Goal: Task Accomplishment & Management: Use online tool/utility

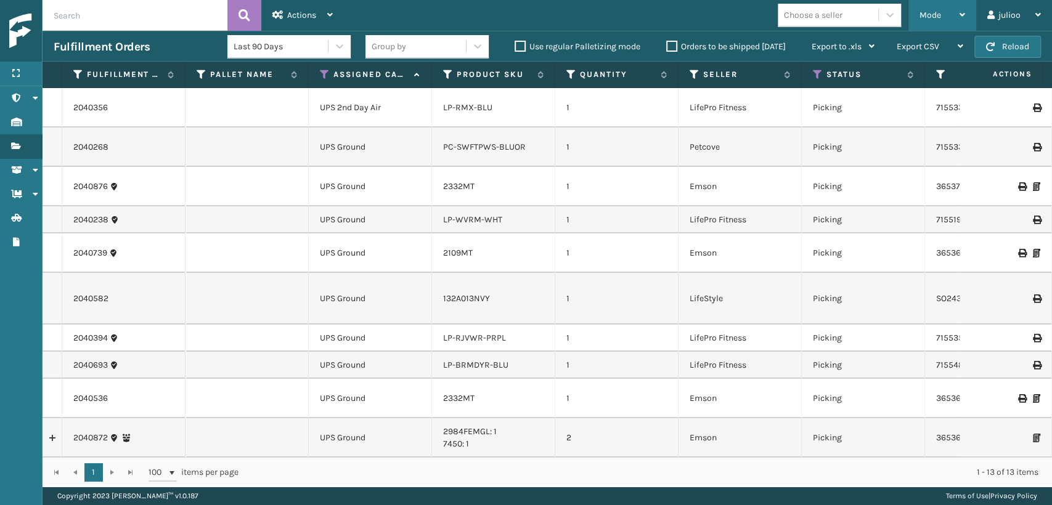
click at [932, 2] on div "Mode" at bounding box center [942, 15] width 46 height 31
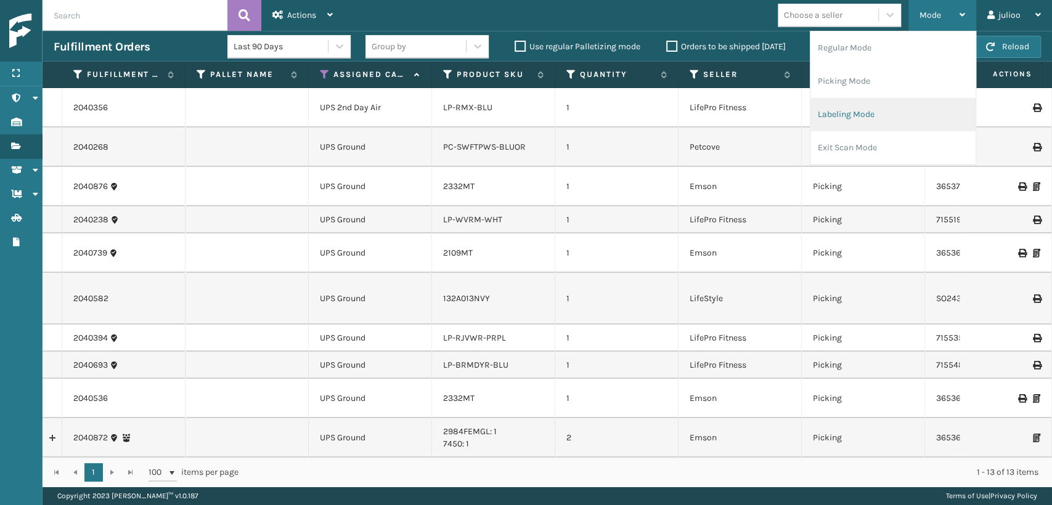
click at [857, 126] on li "Labeling Mode" at bounding box center [892, 114] width 165 height 33
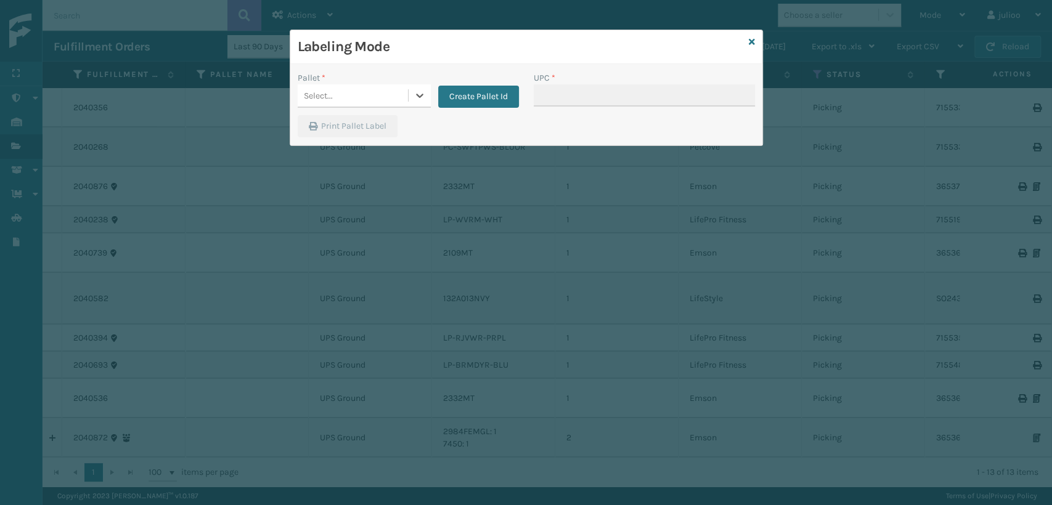
click at [340, 91] on div "Select..." at bounding box center [353, 96] width 110 height 20
click at [504, 100] on button "Create Pallet Id" at bounding box center [478, 97] width 81 height 22
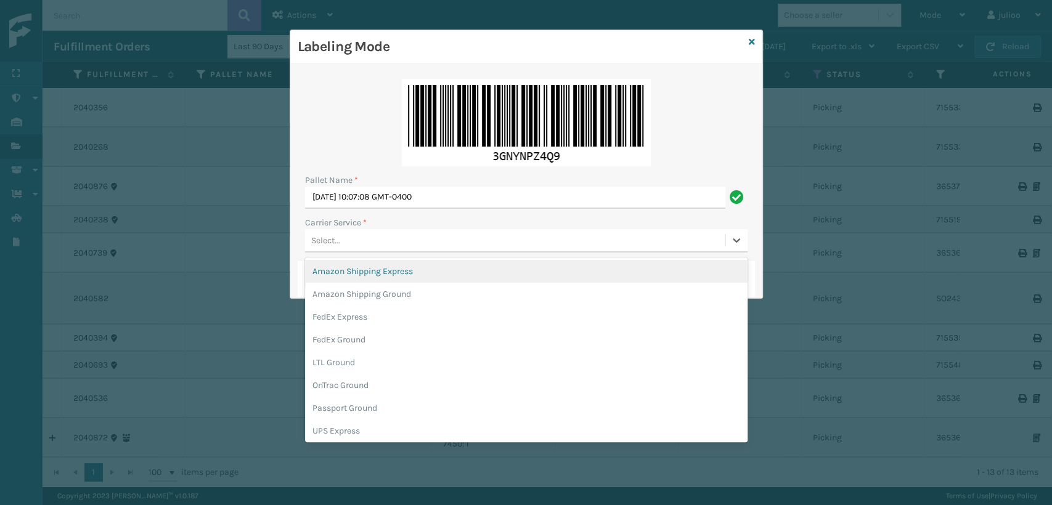
click at [336, 237] on div "Select..." at bounding box center [325, 240] width 29 height 13
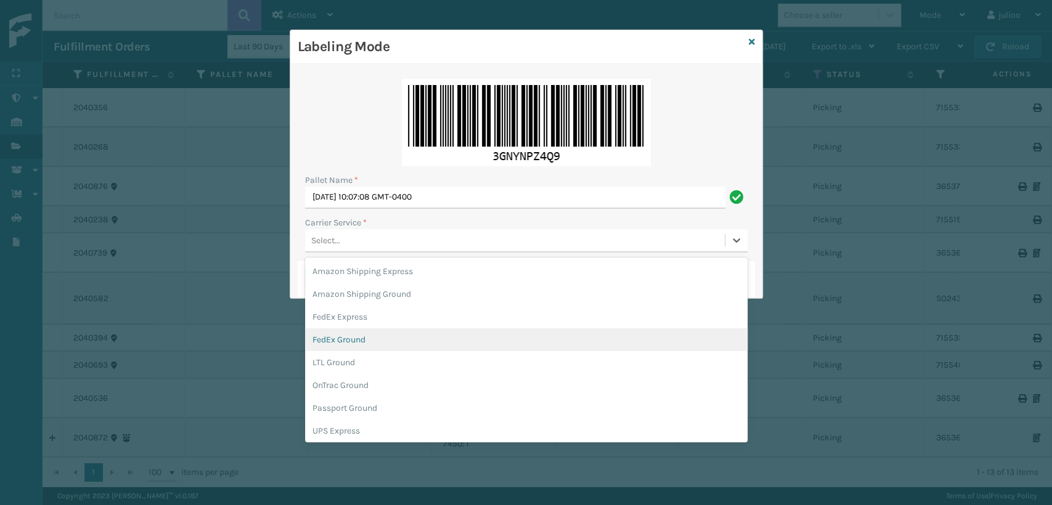
click at [339, 344] on div "FedEx Ground" at bounding box center [526, 339] width 442 height 23
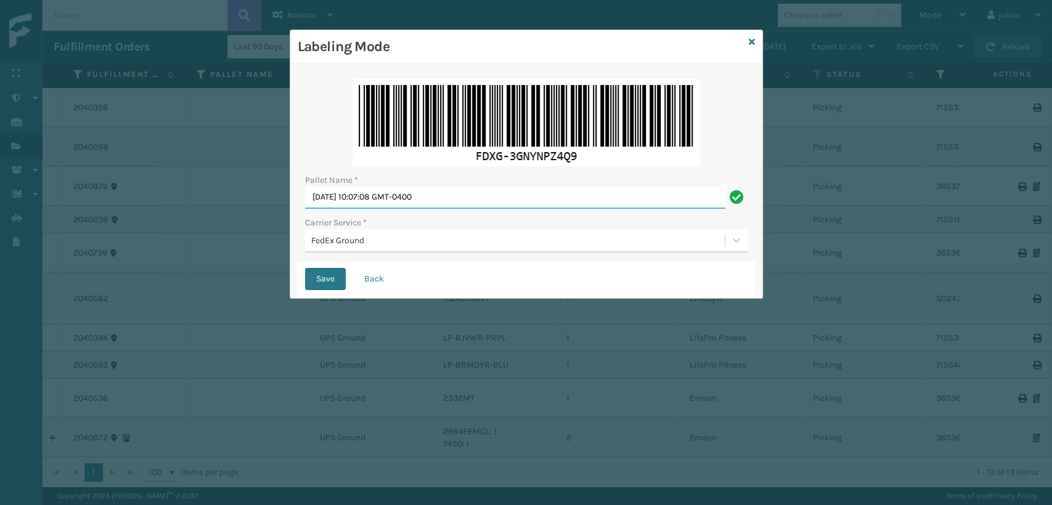
drag, startPoint x: 453, startPoint y: 193, endPoint x: 0, endPoint y: 163, distance: 454.5
click at [0, 163] on div "Labeling Mode Pallet Name * [DATE] 10:07:08 GMT-0400 Carrier Service * FedEx Gr…" at bounding box center [526, 252] width 1052 height 505
type input "T569616"
click at [305, 268] on button "Save" at bounding box center [325, 279] width 41 height 22
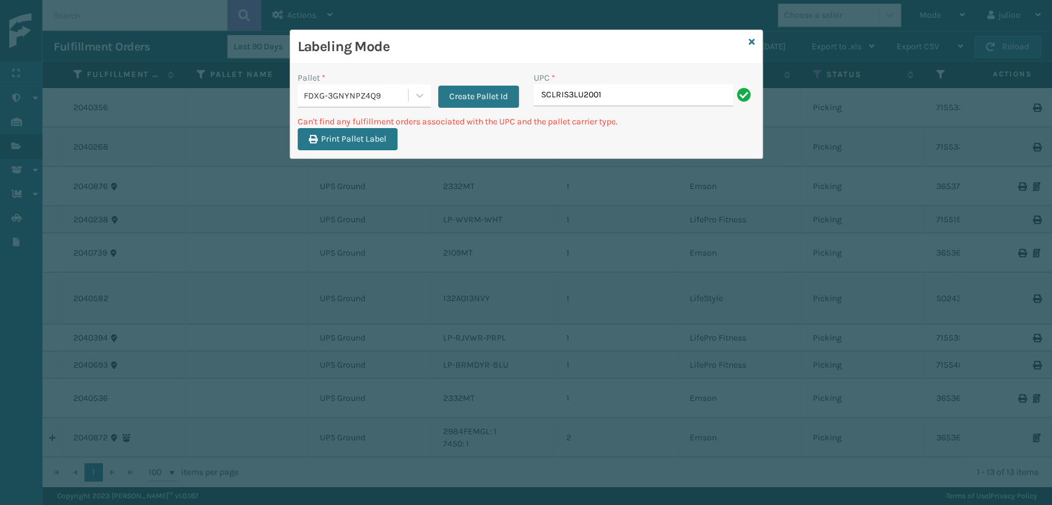
type input "SCLRIS3LU2001"
click at [552, 93] on input "SC-LRIS3LU2001" at bounding box center [633, 95] width 199 height 22
drag, startPoint x: 611, startPoint y: 95, endPoint x: 495, endPoint y: 113, distance: 117.2
click at [495, 113] on div "Pallet * FDXG-3GNYNPZ4Q9 Create Pallet Id UPC * SCLRIS3LU2001" at bounding box center [526, 93] width 472 height 44
type input "SCLRIS3LU2001"
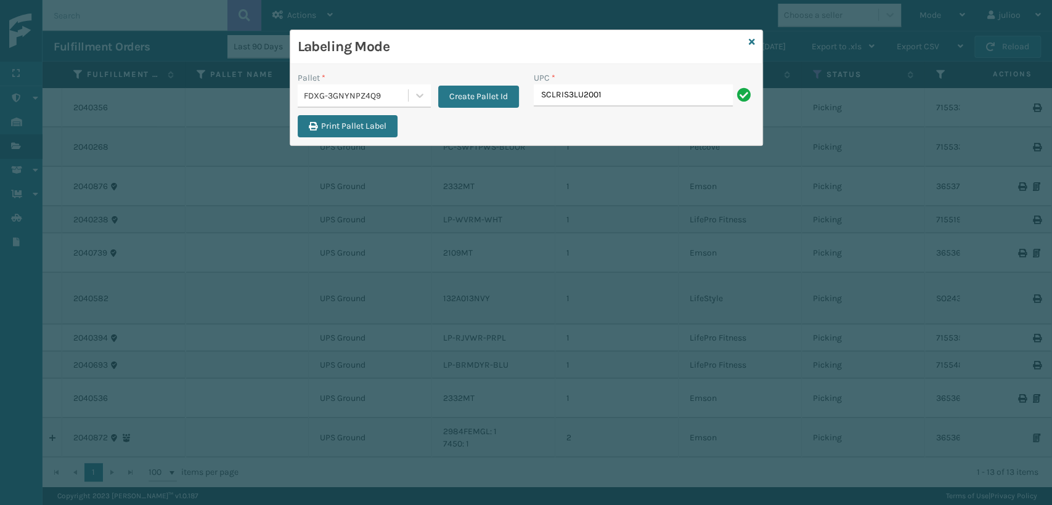
type input "SCLRIS3LU2001"
type input "st3402"
type input "8100819627"
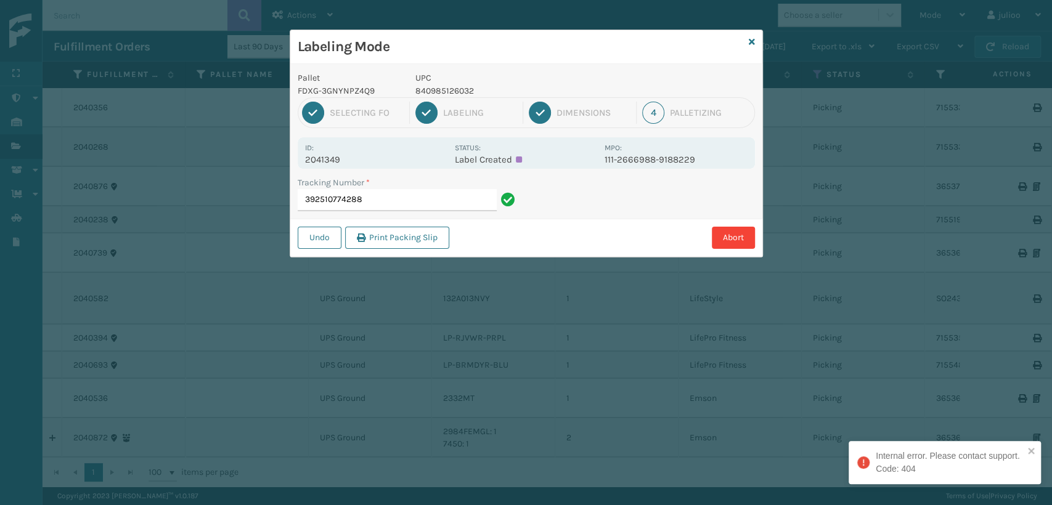
type input "392510774288"
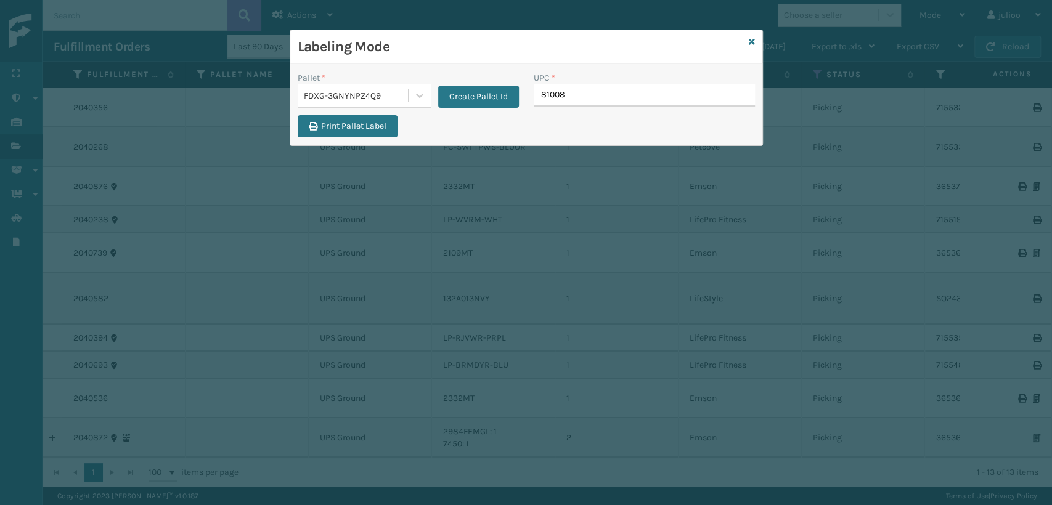
type input "8100819"
type input "810081962742"
type input "8100819627"
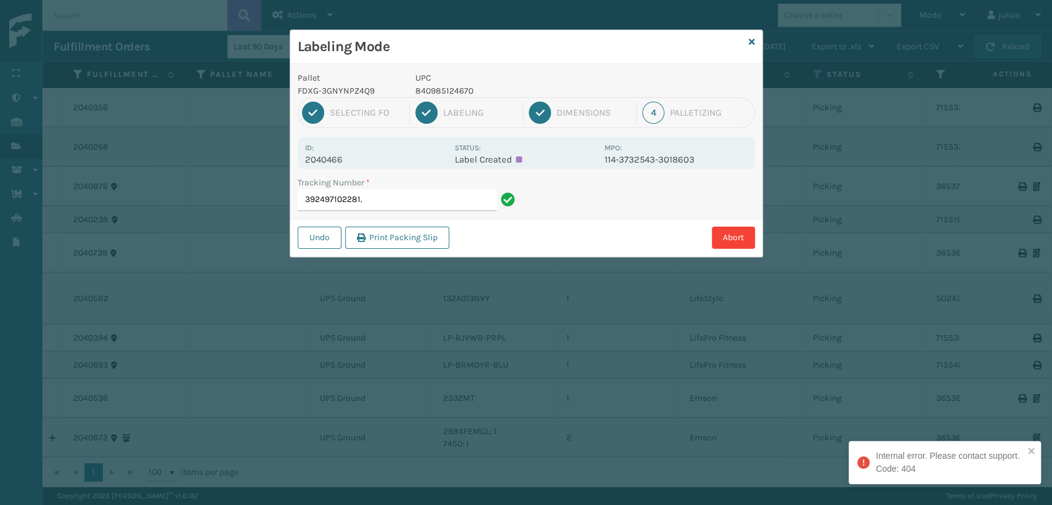
type input "392497102281"
